Goal: Obtain resource: Obtain resource

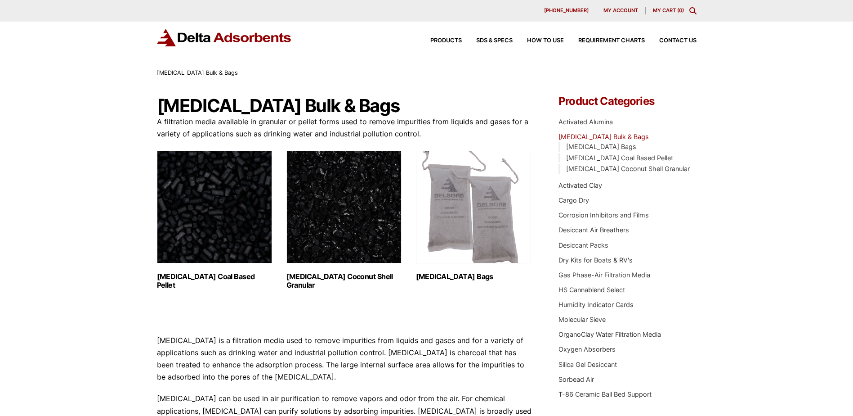
click at [362, 245] on img "Visit product category Activated Carbon Coconut Shell Granular" at bounding box center [343, 207] width 115 height 112
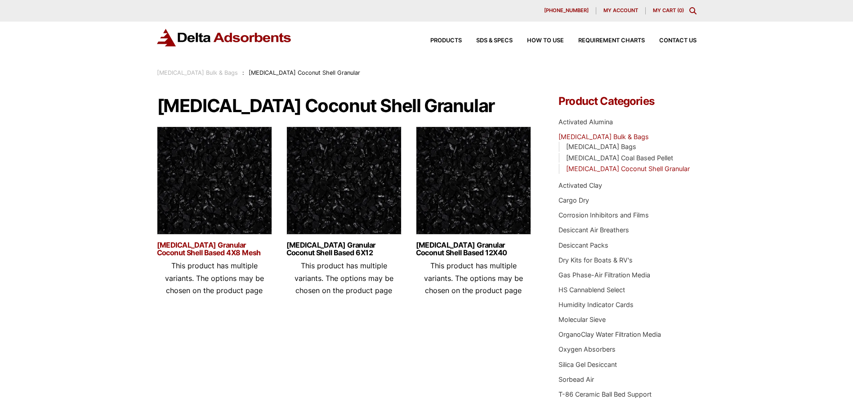
click at [215, 252] on link "Activated Carbon Granular Coconut Shell Based 4X8 Mesh" at bounding box center [214, 248] width 115 height 15
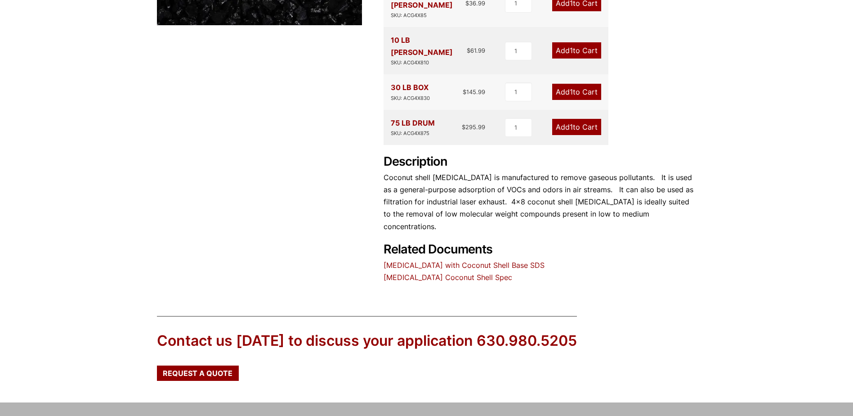
scroll to position [315, 0]
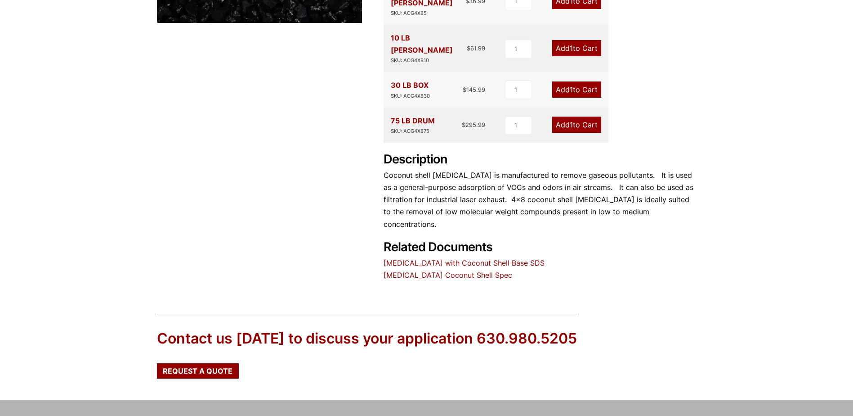
click at [508, 258] on link "Activated Carbon with Coconut Shell Base SDS" at bounding box center [464, 262] width 161 height 9
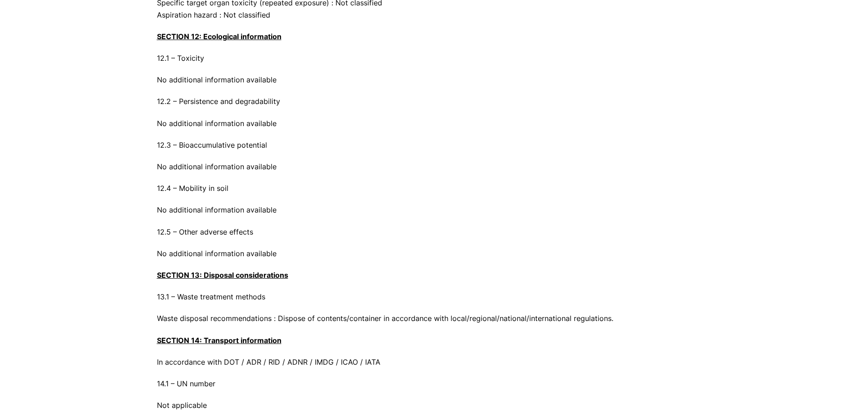
scroll to position [2923, 0]
